Goal: Task Accomplishment & Management: Manage account settings

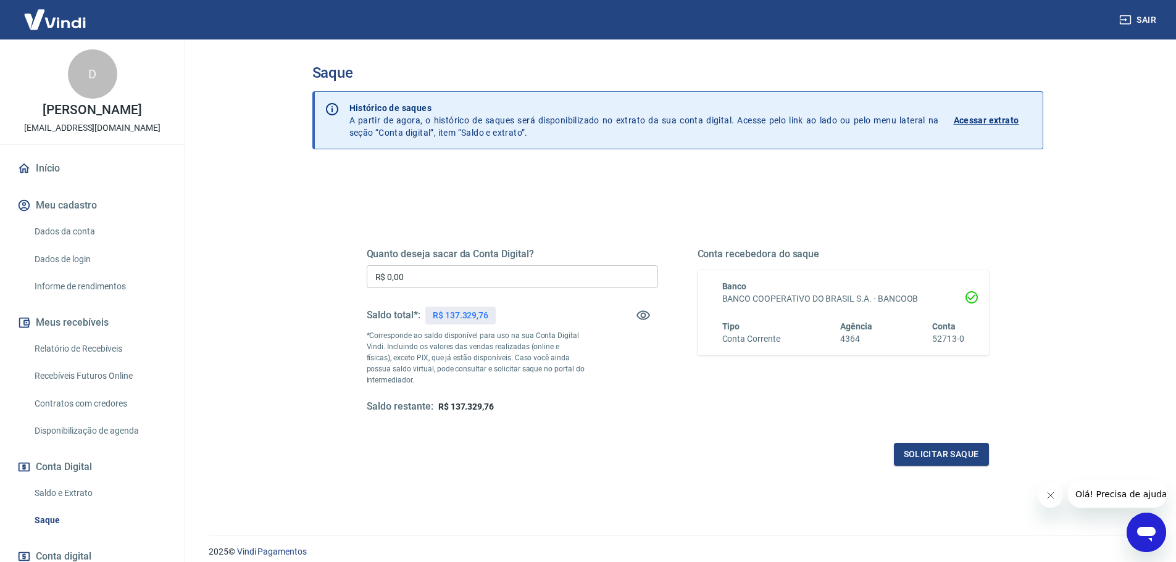
click at [1145, 18] on button "Sair" at bounding box center [1139, 20] width 44 height 23
click at [641, 312] on icon "button" at bounding box center [644, 315] width 14 height 9
click at [646, 318] on icon "button" at bounding box center [644, 316] width 14 height 12
